Goal: Ask a question

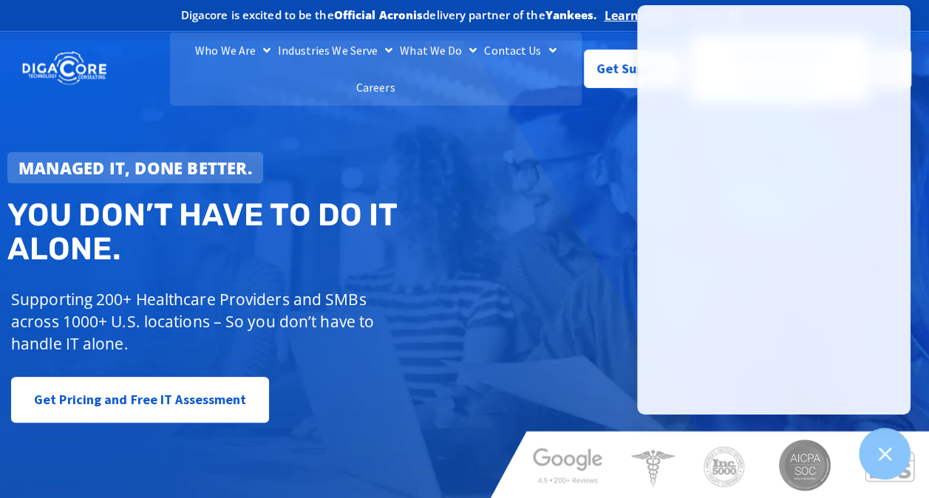
click at [520, 244] on div "Managed IT, done better. You don’t have to do IT alone. Supporting 200+ Healthc…" at bounding box center [464, 270] width 929 height 458
click at [552, 265] on div "Managed IT, done better. You don’t have to do IT alone. Supporting 200+ Healthc…" at bounding box center [464, 270] width 929 height 458
click at [625, 63] on span "Get Support" at bounding box center [633, 63] width 74 height 30
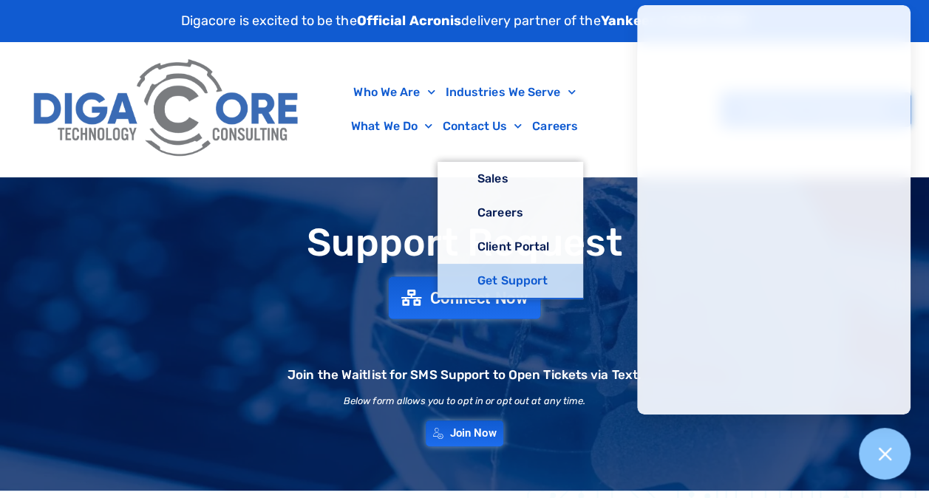
click at [451, 302] on span "Connect Now" at bounding box center [479, 298] width 98 height 16
